Goal: Information Seeking & Learning: Learn about a topic

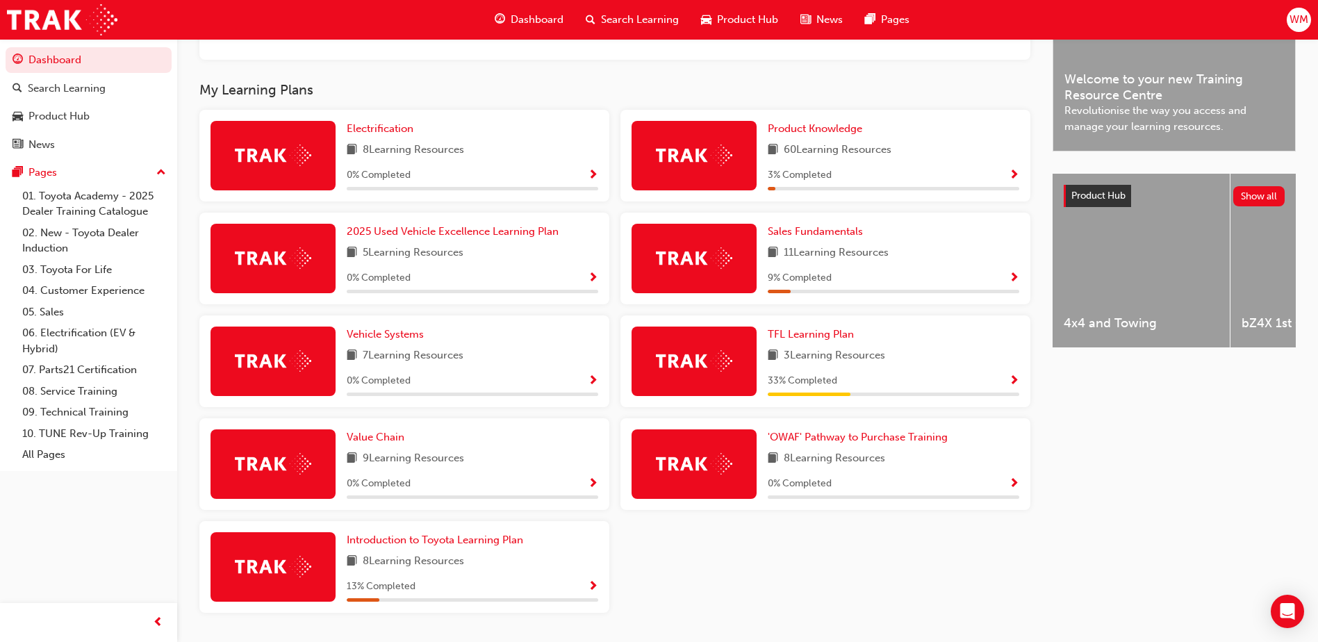
scroll to position [456, 0]
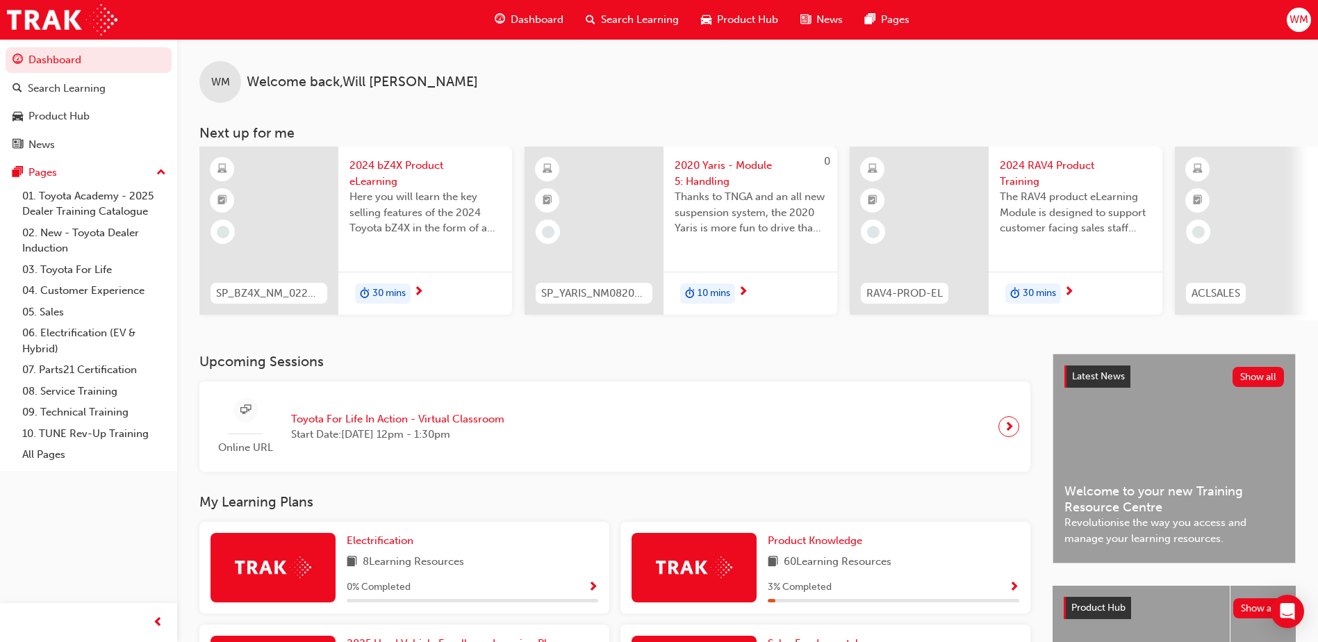
scroll to position [456, 0]
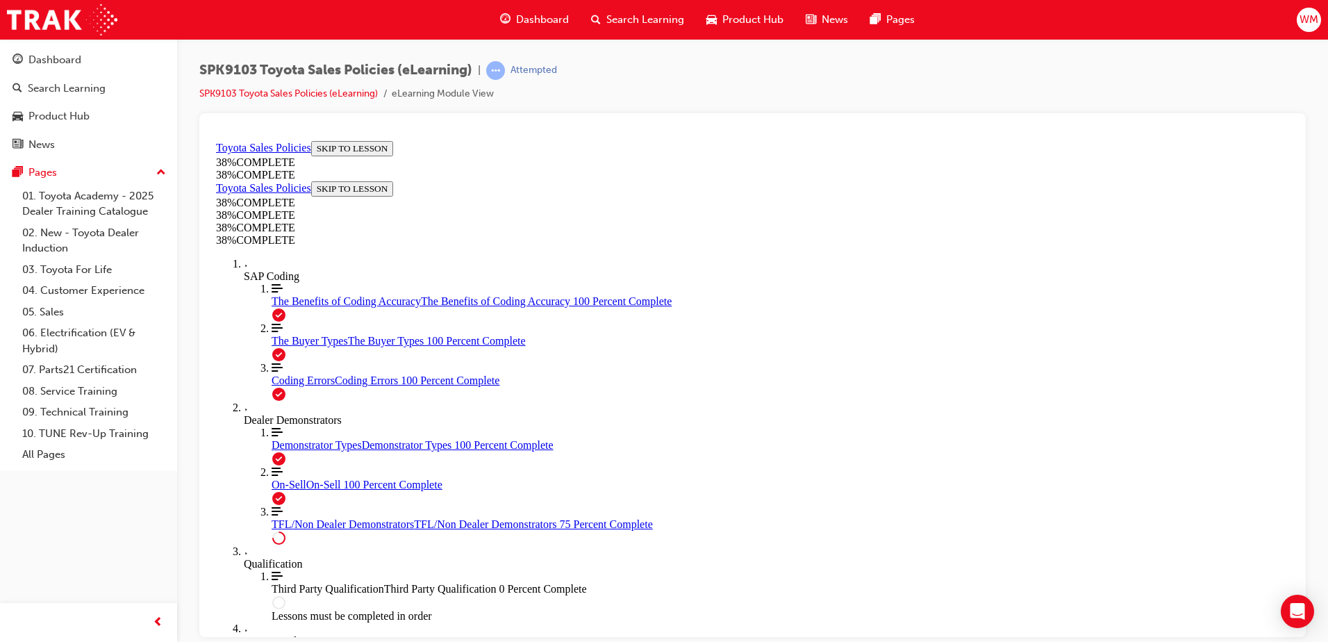
scroll to position [604, 0]
